Goal: Information Seeking & Learning: Understand process/instructions

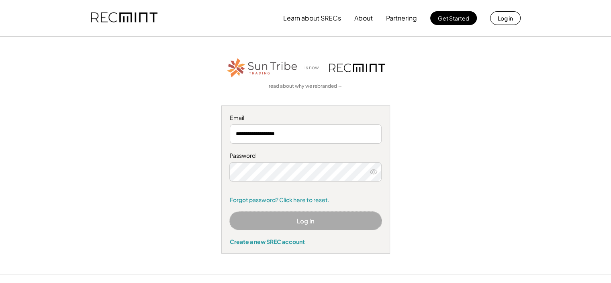
click at [303, 219] on button "Log In" at bounding box center [306, 220] width 152 height 18
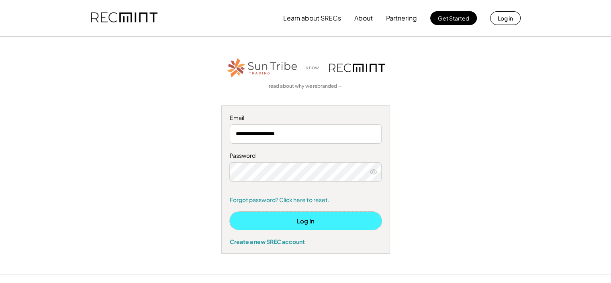
click at [303, 219] on button "Log In" at bounding box center [306, 220] width 152 height 18
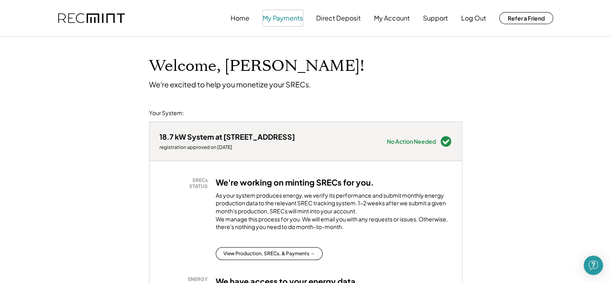
click at [281, 20] on button "My Payments" at bounding box center [283, 18] width 40 height 16
click at [281, 17] on button "My Payments" at bounding box center [283, 18] width 40 height 16
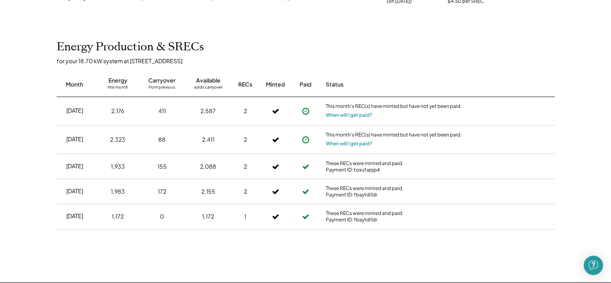
scroll to position [179, 0]
click at [365, 142] on button "When will I get paid?" at bounding box center [349, 143] width 47 height 8
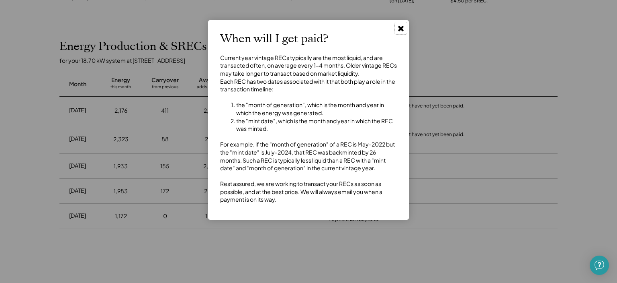
click at [402, 29] on use at bounding box center [401, 29] width 6 height 6
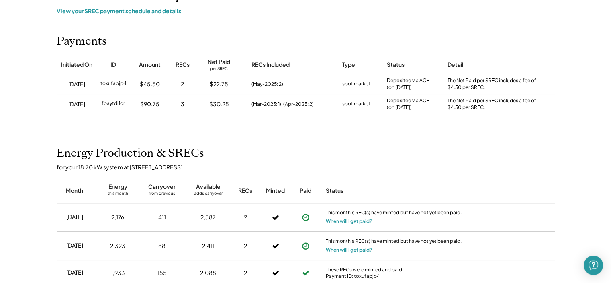
scroll to position [0, 0]
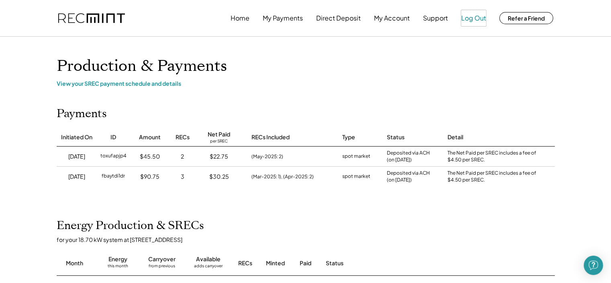
click at [473, 18] on button "Log Out" at bounding box center [473, 18] width 25 height 16
